Goal: Transaction & Acquisition: Purchase product/service

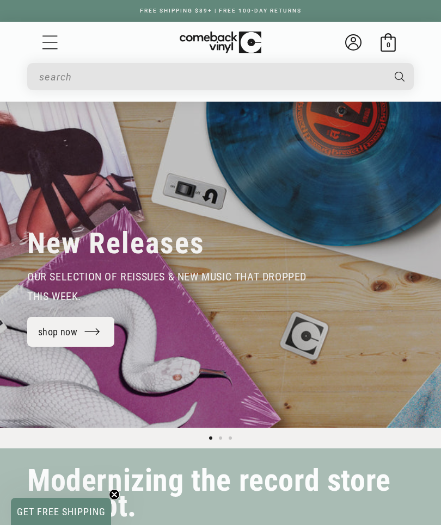
click at [69, 80] on input "When autocomplete results are available use up and down arrows to review and en…" at bounding box center [211, 77] width 344 height 22
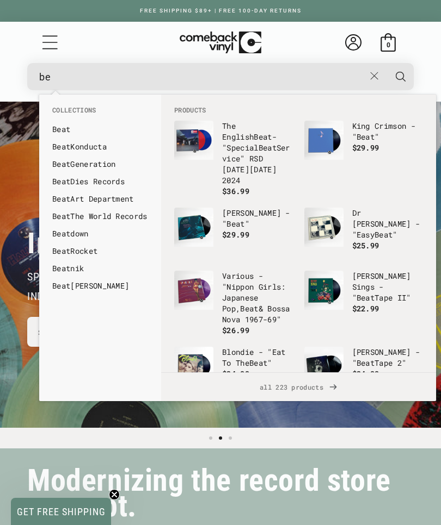
scroll to position [0, 881]
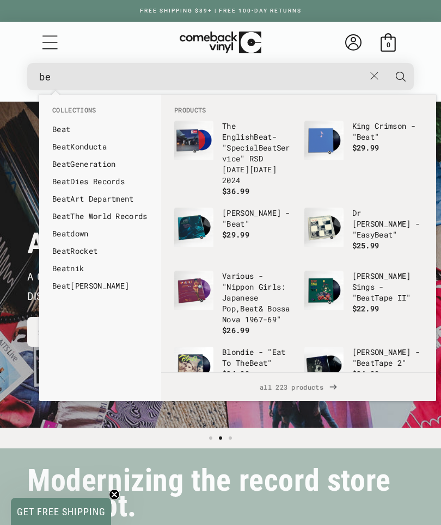
type input "b"
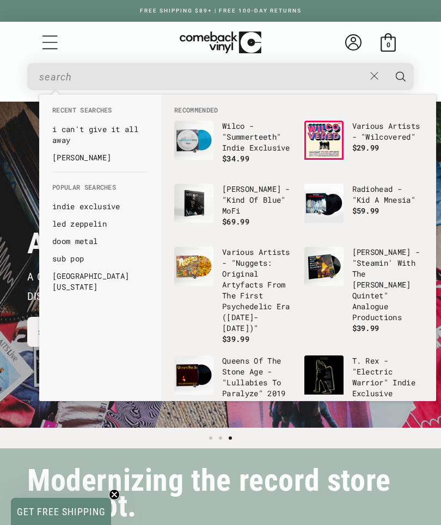
click at [400, 76] on button "Search" at bounding box center [400, 76] width 28 height 27
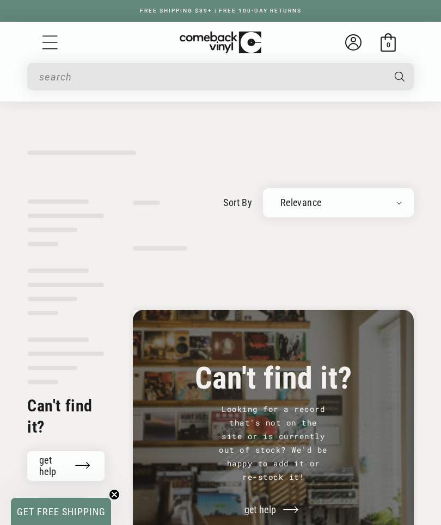
click at [85, 81] on input "When autocomplete results are available use up and down arrows to review and en…" at bounding box center [211, 77] width 344 height 22
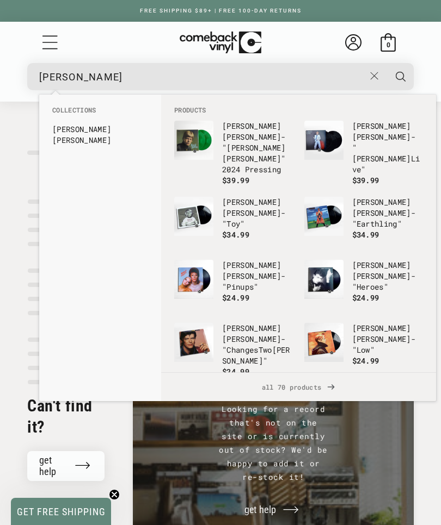
type input "[PERSON_NAME]"
click at [400, 76] on button "Search" at bounding box center [400, 76] width 28 height 27
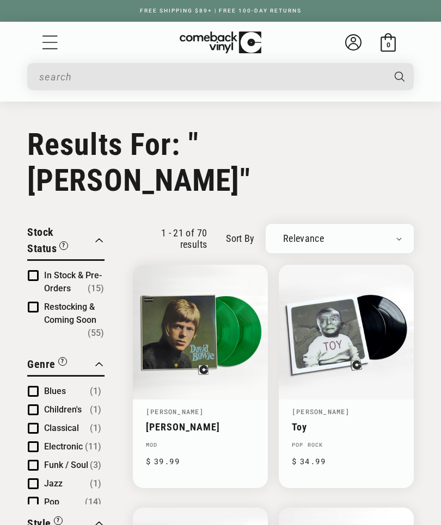
type input "[PERSON_NAME]"
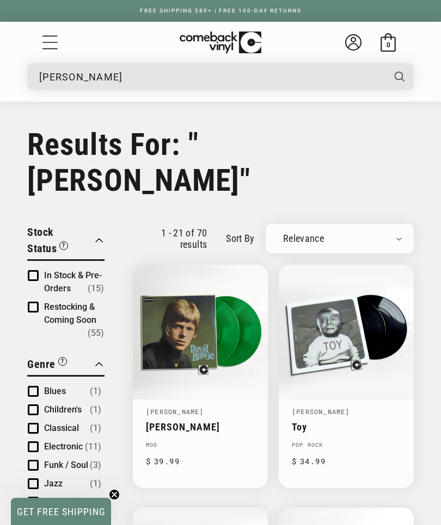
click at [395, 233] on select "Relevance Newly Added Popularity Artist (A-Z) Price (High To Low) Price (Low To…" at bounding box center [339, 238] width 124 height 11
select select "price-descending"
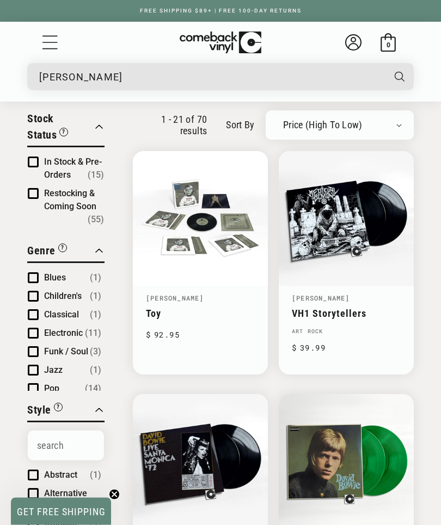
scroll to position [104, 0]
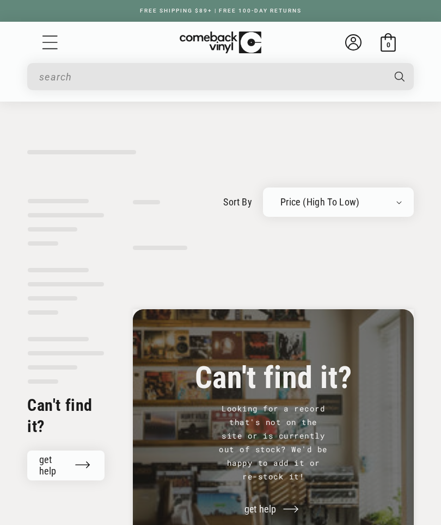
type input "[PERSON_NAME]"
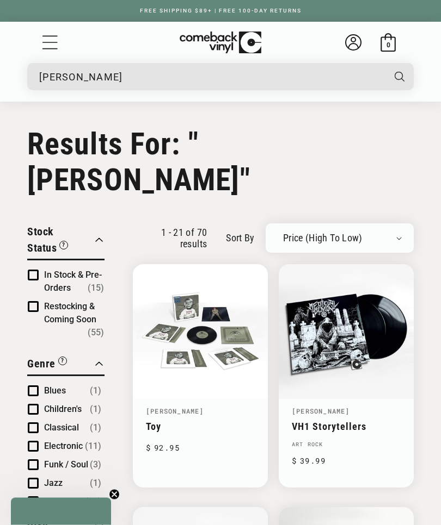
scroll to position [1, 0]
